Goal: Task Accomplishment & Management: Use online tool/utility

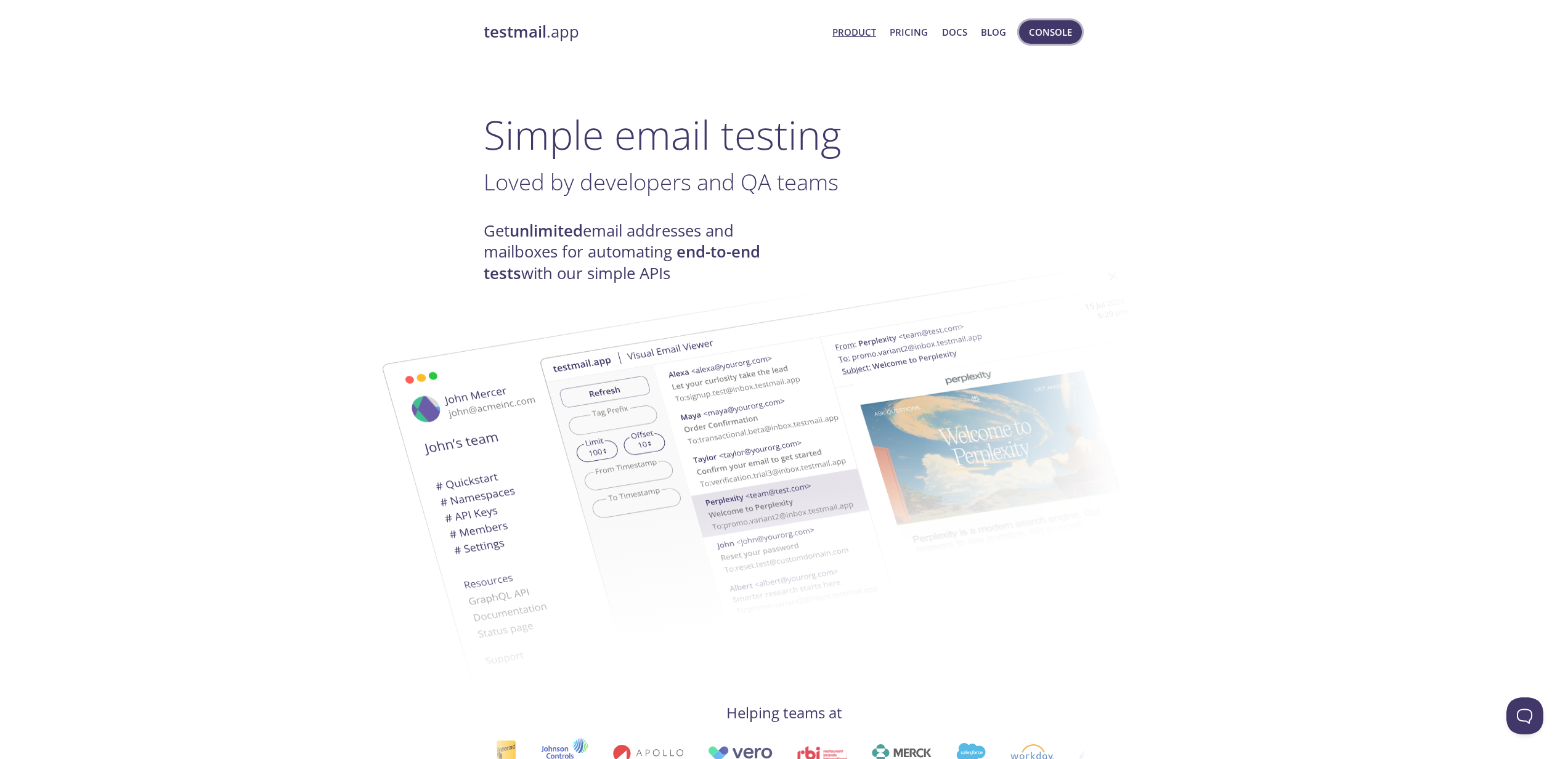
click at [1062, 36] on span "Console" at bounding box center [1051, 32] width 43 height 16
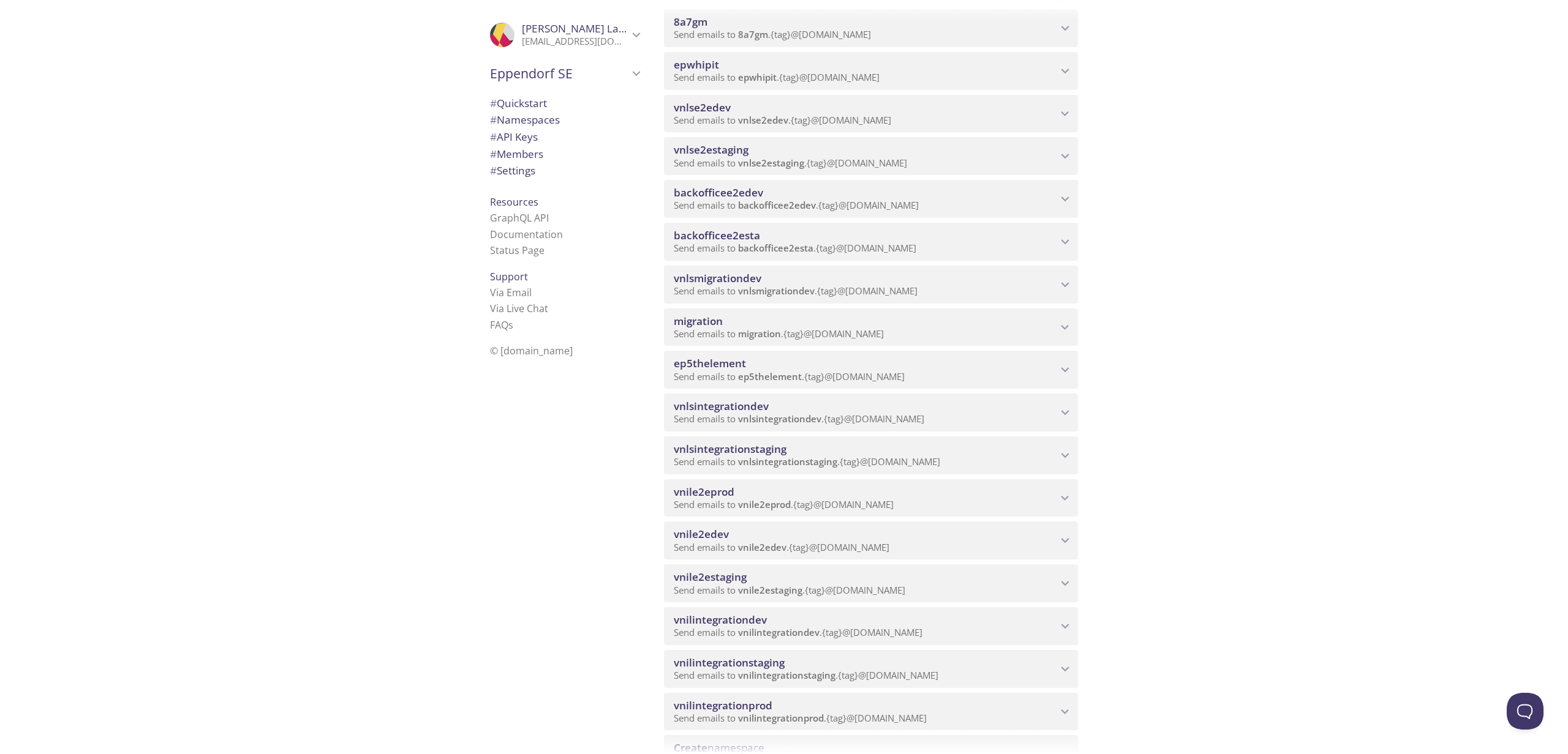
scroll to position [527, 0]
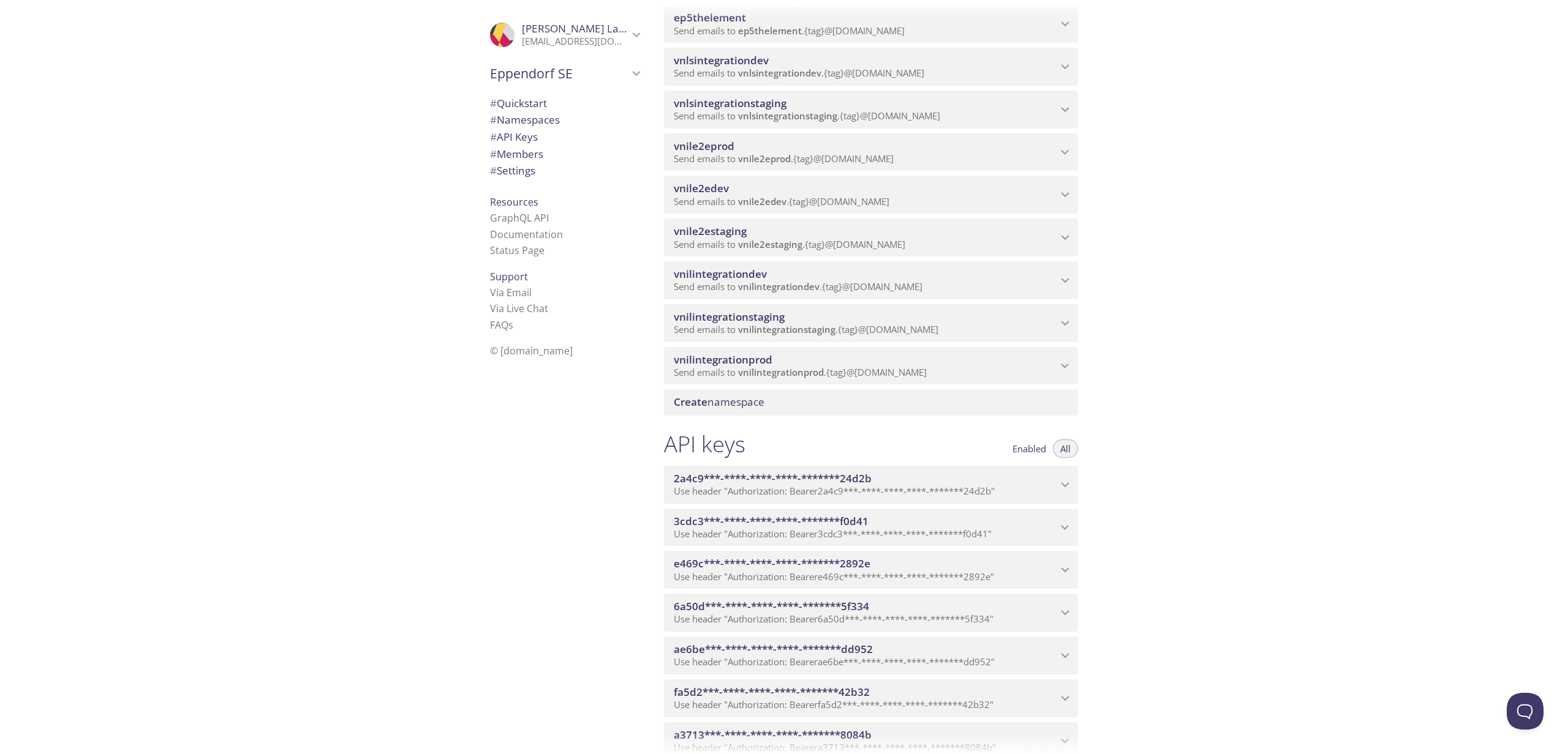
click at [928, 335] on span "Send emails to vnilintegrationstaging . {tag} @[DOMAIN_NAME]" at bounding box center [806, 330] width 265 height 13
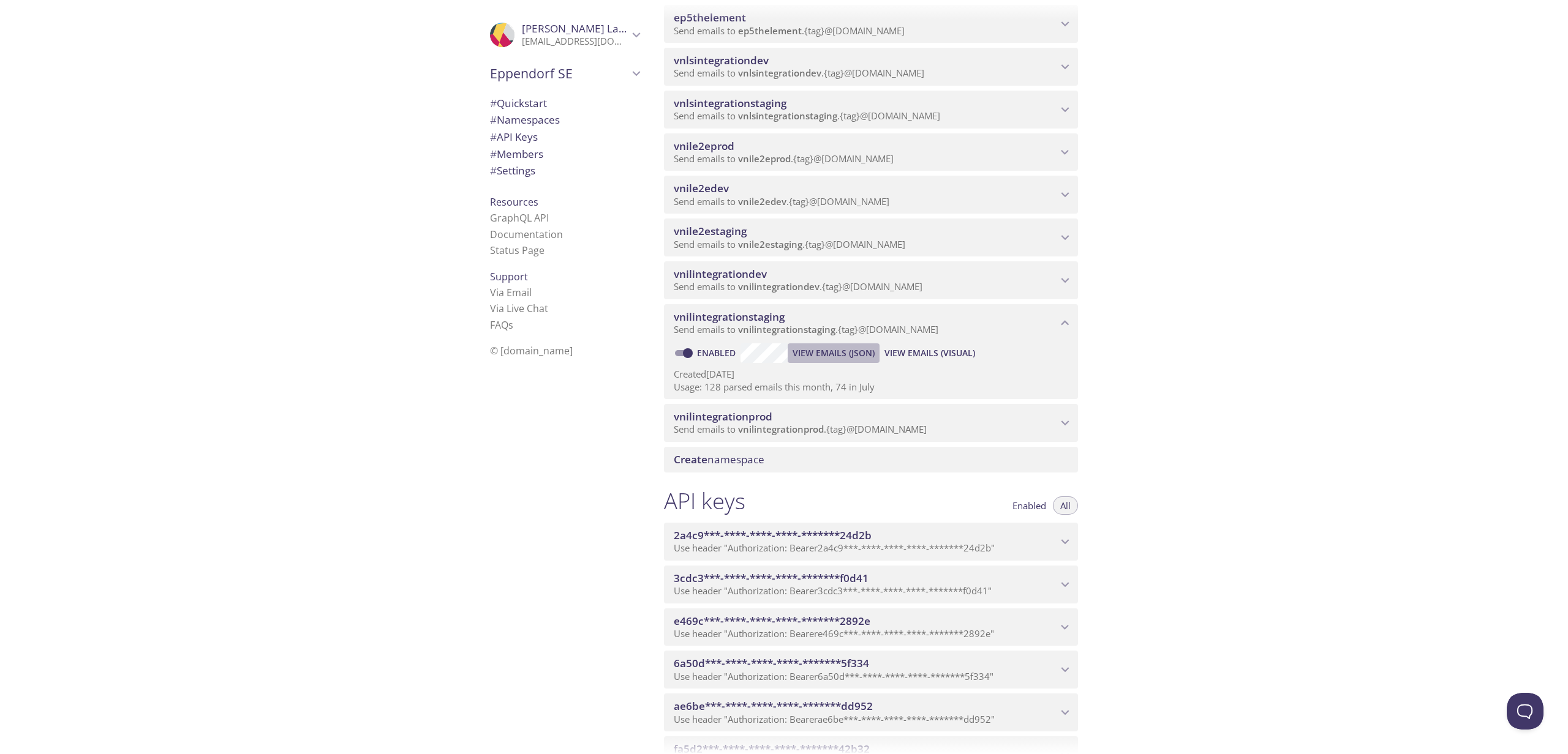
click at [860, 360] on span "View Emails (JSON)" at bounding box center [834, 353] width 83 height 14
click at [924, 360] on span "View Emails (Visual)" at bounding box center [929, 353] width 91 height 14
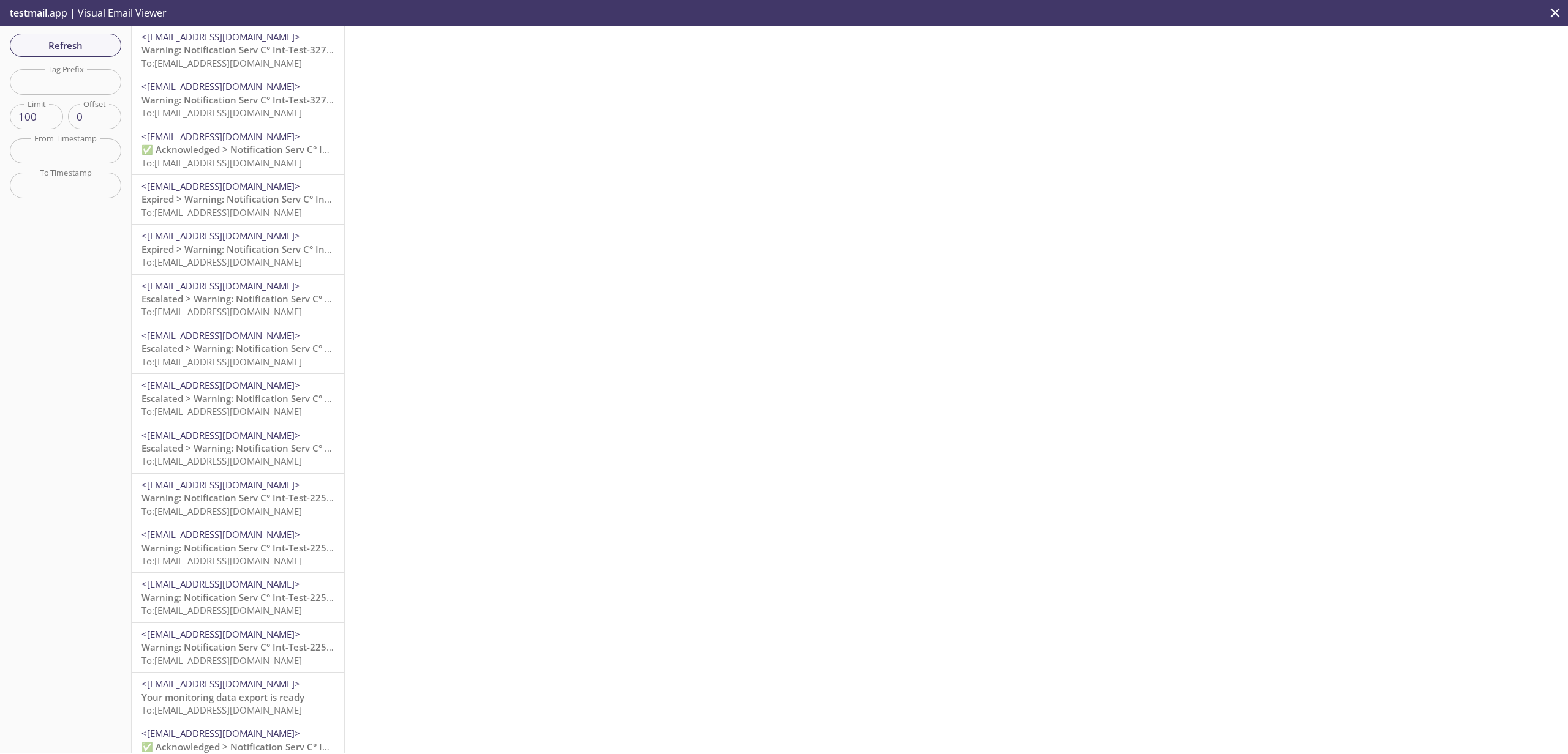
click at [270, 103] on span "Warning: Notification Serv C° Int-Test-327671 Event from device with serial no.…" at bounding box center [352, 100] width 421 height 13
